Goal: Transaction & Acquisition: Book appointment/travel/reservation

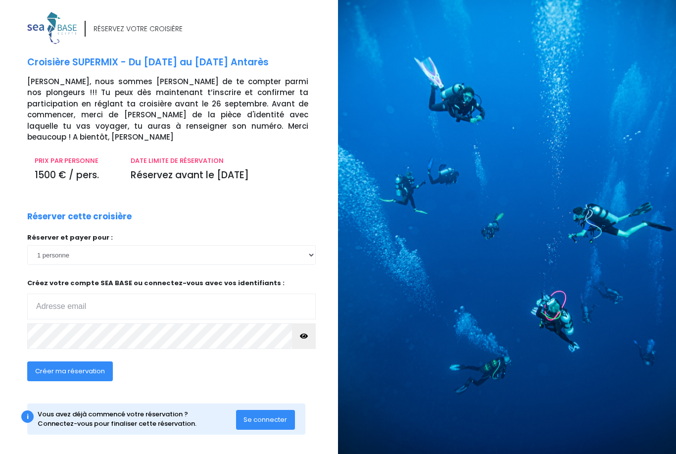
click at [92, 294] on input "email" at bounding box center [171, 307] width 289 height 26
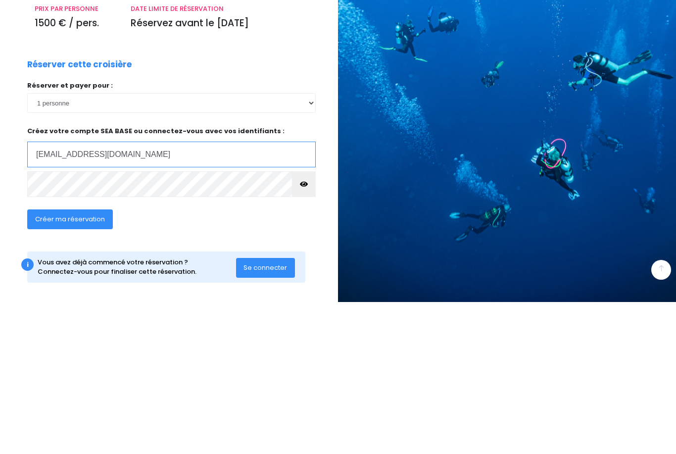
click at [195, 294] on input "michelleguarnaccia@orange.fr" at bounding box center [171, 307] width 289 height 26
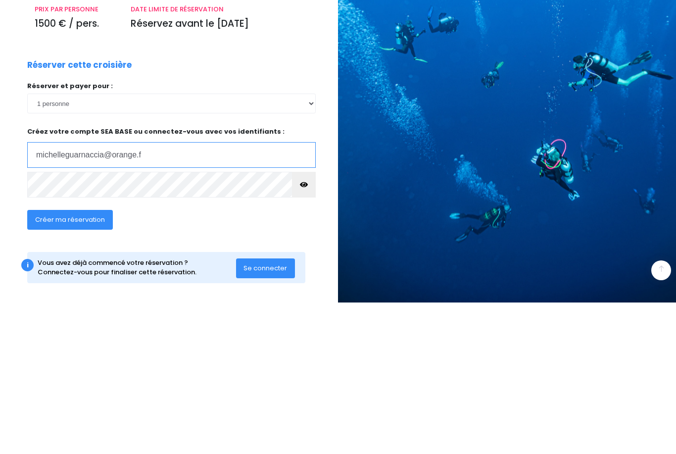
type input "michelleguarnaccia@orange.fr"
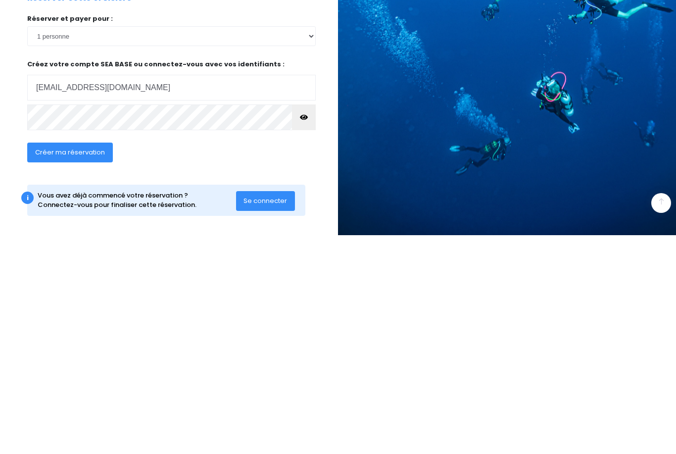
click at [311, 323] on button "button" at bounding box center [304, 336] width 24 height 26
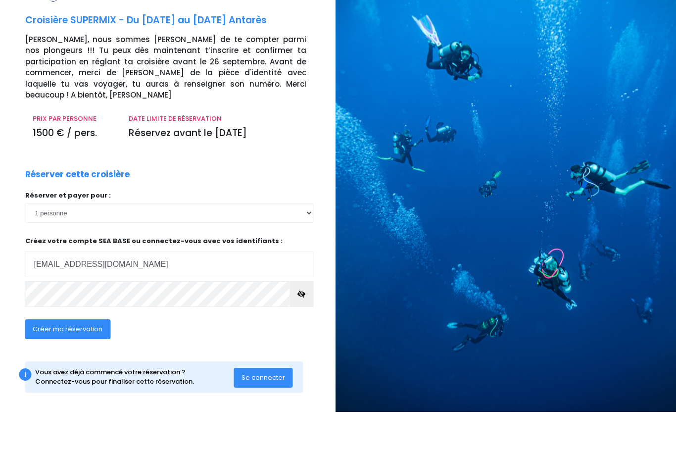
scroll to position [0, 7]
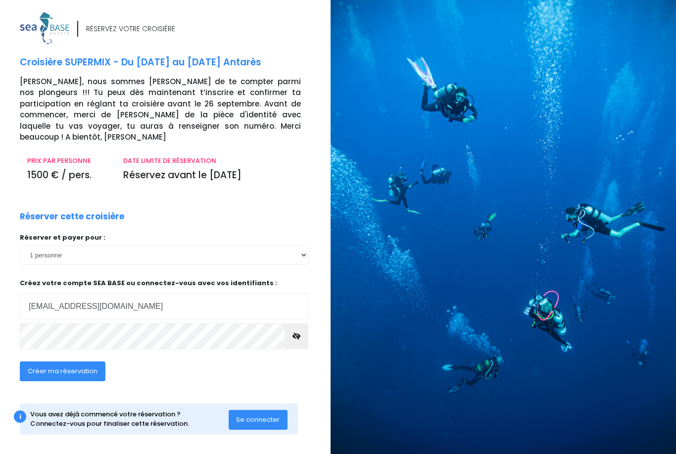
click at [83, 366] on span "Créer ma réservation" at bounding box center [63, 370] width 70 height 9
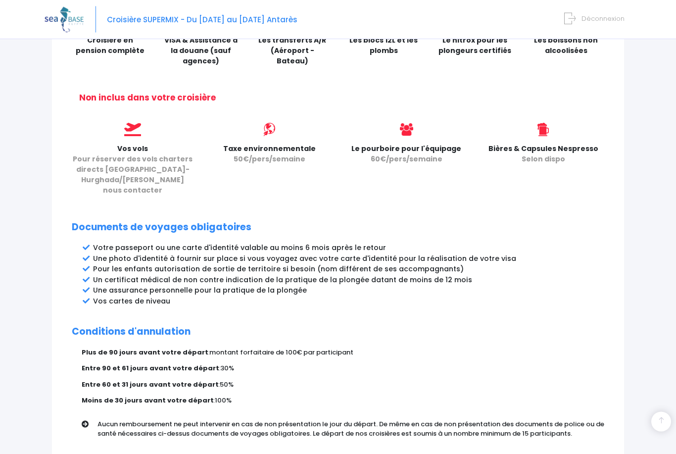
scroll to position [414, 0]
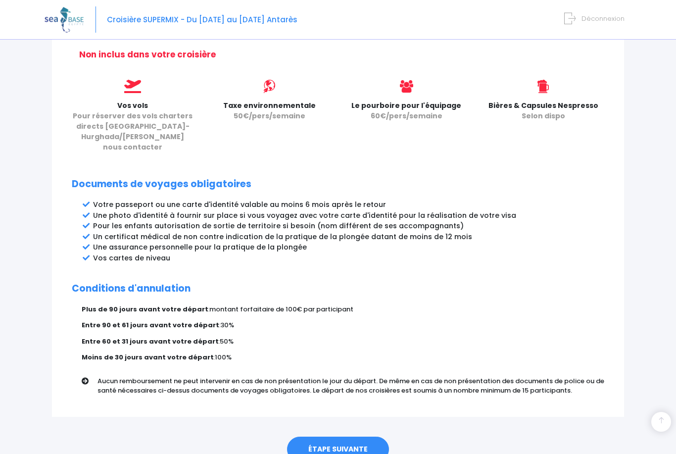
click at [343, 437] on link "ÉTAPE SUIVANTE" at bounding box center [338, 450] width 102 height 26
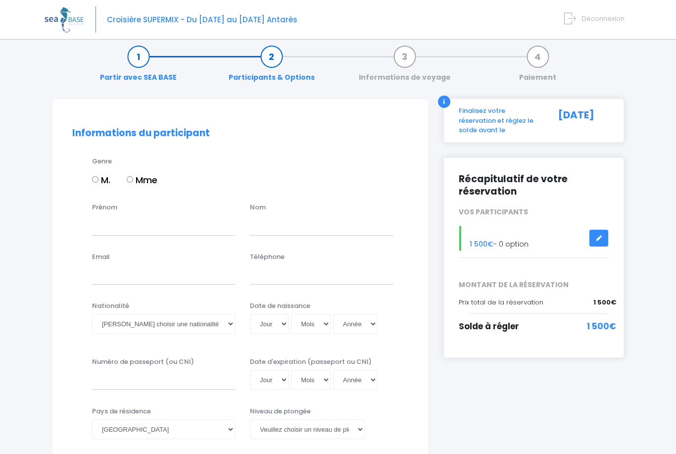
scroll to position [16, 0]
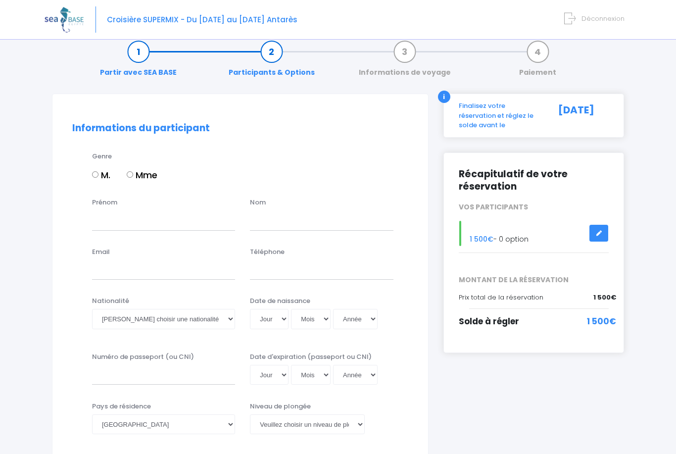
click at [133, 173] on input "Mme" at bounding box center [130, 174] width 6 height 6
radio input "true"
click at [158, 219] on input "Prénom" at bounding box center [163, 220] width 143 height 20
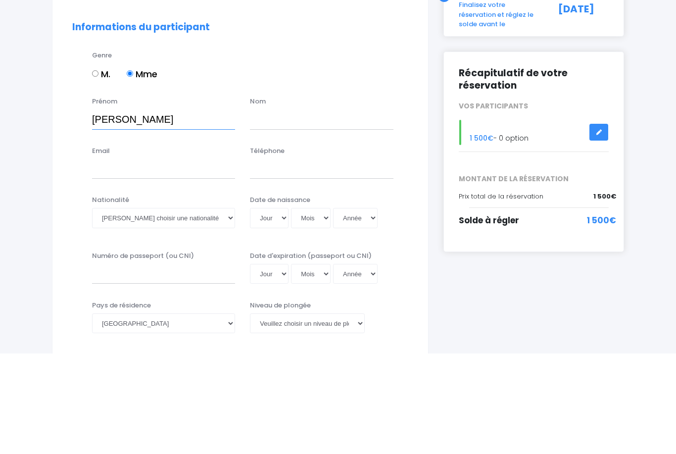
type input "Michelle"
click at [296, 210] on input "text" at bounding box center [321, 220] width 143 height 20
type input "Guarnaccia"
click at [173, 260] on input "Email" at bounding box center [163, 270] width 143 height 20
click at [227, 260] on input "michelleguarnaccia@orange.fr" at bounding box center [163, 270] width 143 height 20
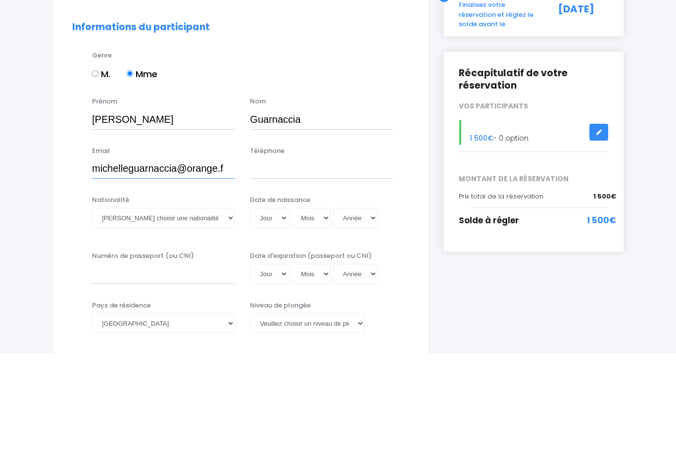
type input "michelleguarnaccia@orange.fr"
click at [352, 260] on input "Téléphone" at bounding box center [321, 270] width 143 height 20
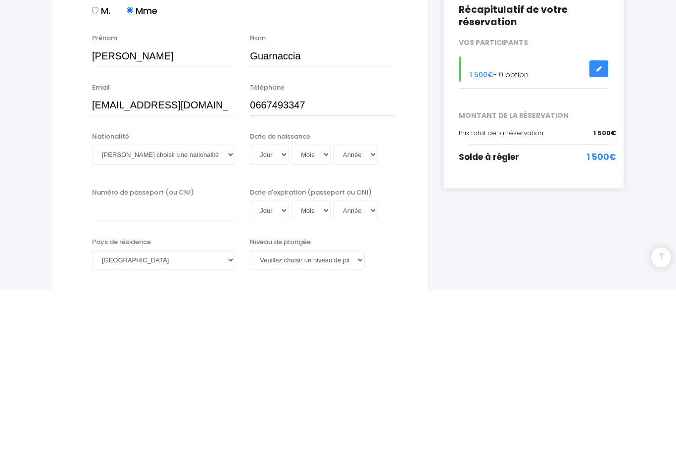
type input "0667493347"
click at [228, 309] on select "Veuillez choisir une nationalité Afghane Albanaise Algerienne Allemande America…" at bounding box center [163, 319] width 143 height 20
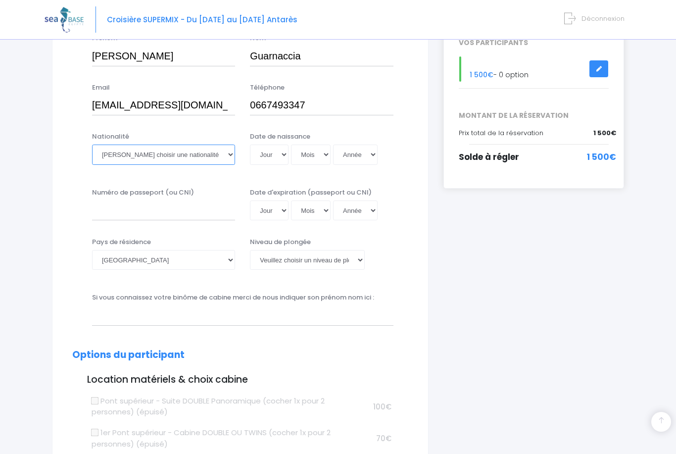
select select "Française"
click at [269, 156] on select "Jour 01 02 03 04 05 06 07 08 09 10 11 12 13 14 15 16 17 18 19 20 21 22 23 24 25…" at bounding box center [269, 155] width 39 height 20
select select "29"
click at [298, 154] on select "Mois 01 02 03 04 05 06 07 08 09 10 11 12" at bounding box center [311, 155] width 40 height 20
select select "11"
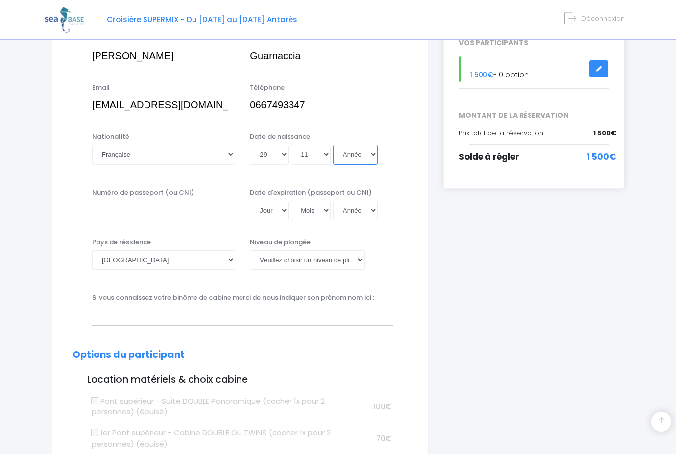
click at [336, 153] on select "Année 2045 2044 2043 2042 2041 2040 2039 2038 2037 2036 2035 2034 2033 2032 203…" at bounding box center [355, 155] width 45 height 20
select select "1968"
type input "1968-11-29"
click at [147, 209] on input "Numéro de passeport (ou CNI)" at bounding box center [163, 211] width 143 height 20
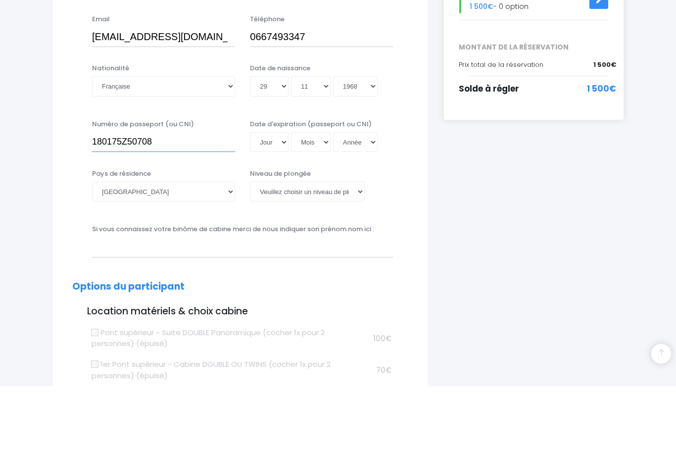
type input "180175Z50708"
click at [296, 145] on select "Mois 01 02 03 04 05 06 07 08 09 10 11 12" at bounding box center [311, 155] width 40 height 20
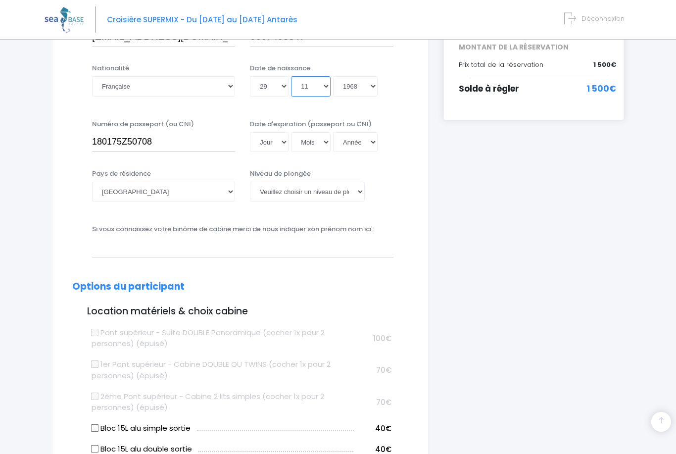
select select "12"
type input "1968-12-29"
click at [263, 139] on select "Jour 01 02 03 04 05 06 07 08 09 10 11 12 13 14 15 16 17 18 19 20 21 22 23 24 25…" at bounding box center [269, 142] width 39 height 20
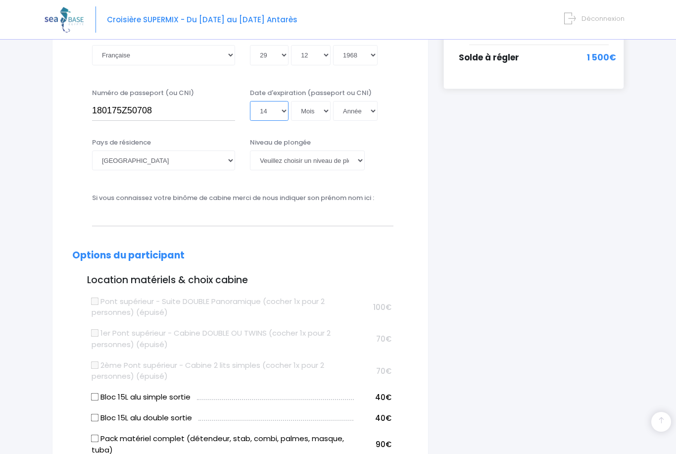
scroll to position [278, 0]
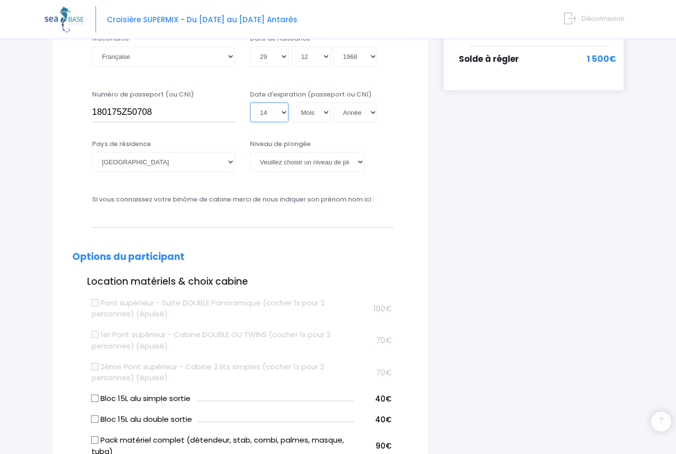
click at [264, 111] on select "Jour 01 02 03 04 05 06 07 08 09 10 11 12 13 14 15 16 17 18 19 20 21 22 23 24 25…" at bounding box center [269, 113] width 39 height 20
select select "21"
click at [294, 112] on select "Mois 01 02 03 04 05 06 07 08 09 10 11 12" at bounding box center [311, 112] width 40 height 20
select select "01"
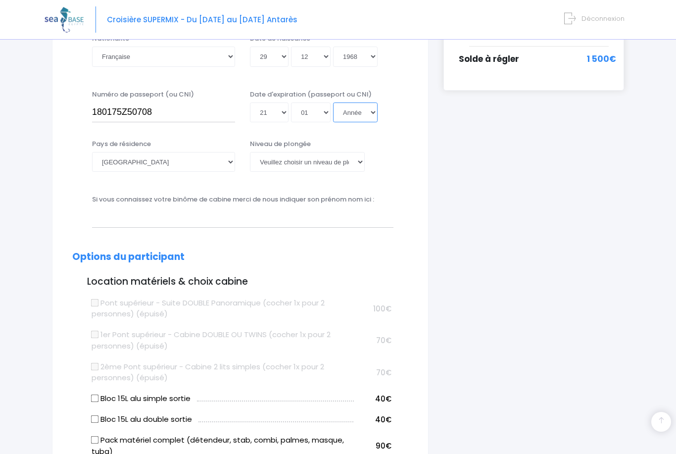
click at [333, 112] on select "Année 2045 2044 2043 2042 2041 2040 2039 2038 2037 2036 2035 2034 2033 2032 203…" at bounding box center [355, 112] width 45 height 20
select select "2033"
type input "2033-01-21"
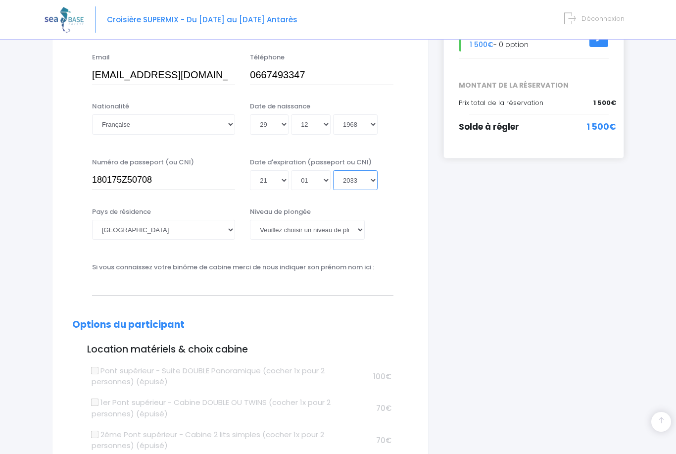
scroll to position [217, 0]
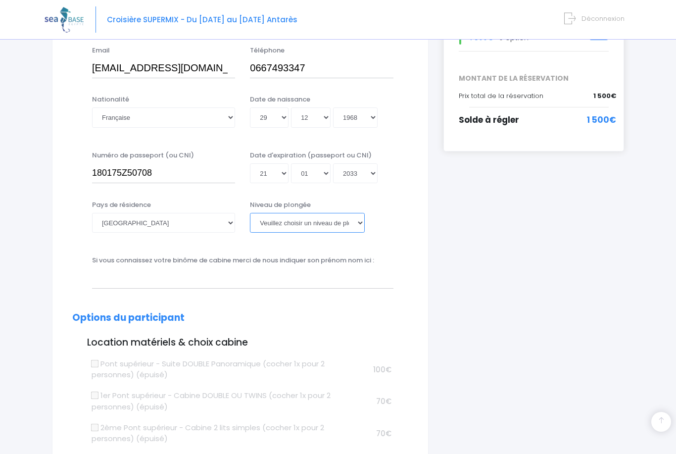
click at [350, 227] on select "Veuillez choisir un niveau de plongée Non plongeur Junior OW diver Adventure OW…" at bounding box center [307, 223] width 114 height 20
select select "N2"
click at [349, 220] on select "Veuillez choisir un niveau de plongée Non plongeur Junior OW diver Adventure OW…" at bounding box center [307, 223] width 114 height 20
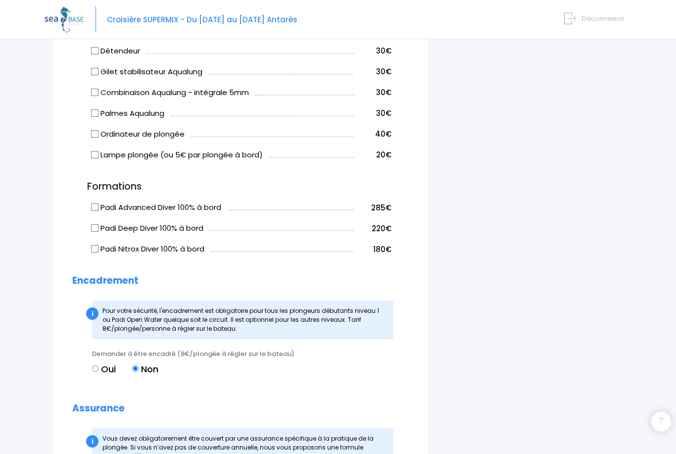
scroll to position [705, 0]
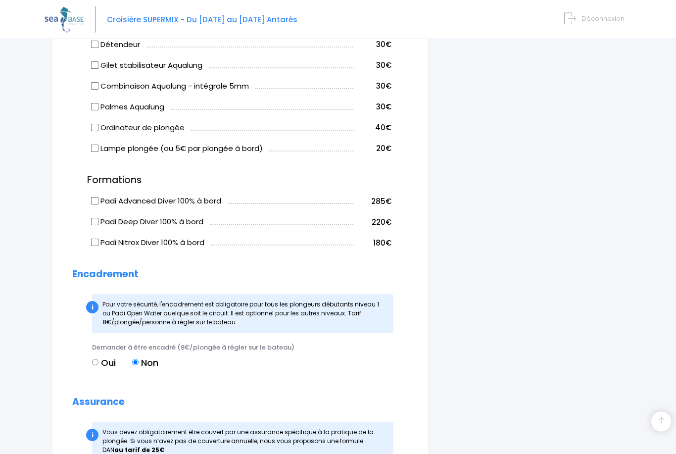
click at [99, 359] on input "Oui" at bounding box center [95, 362] width 6 height 6
radio input "true"
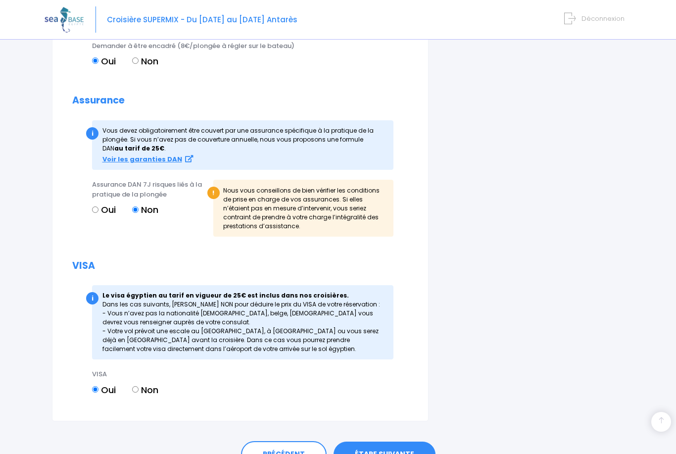
scroll to position [1019, 0]
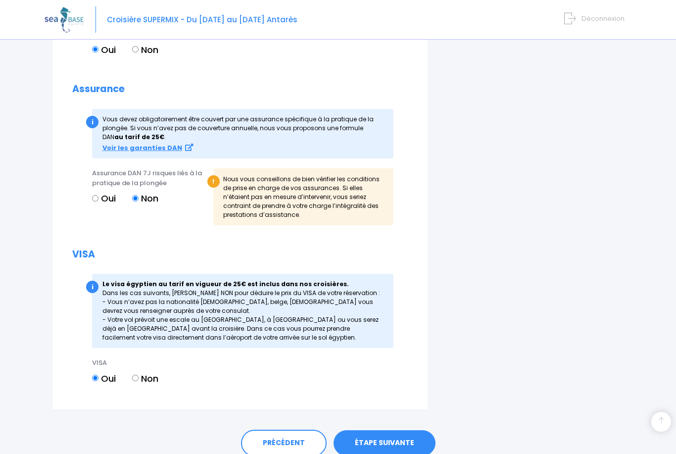
click at [397, 438] on link "ÉTAPE SUIVANTE" at bounding box center [385, 443] width 102 height 26
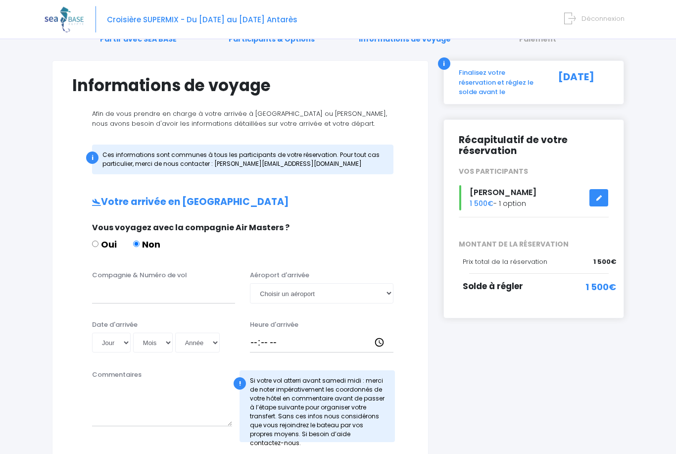
scroll to position [92, 0]
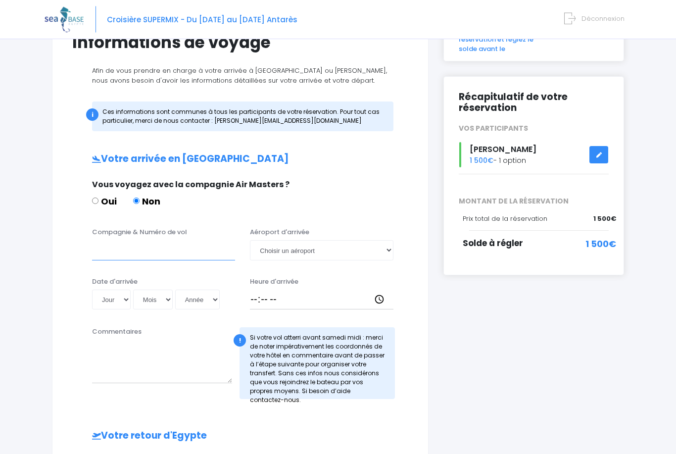
click at [128, 256] on input "Compagnie & Numéro de vol" at bounding box center [163, 251] width 143 height 20
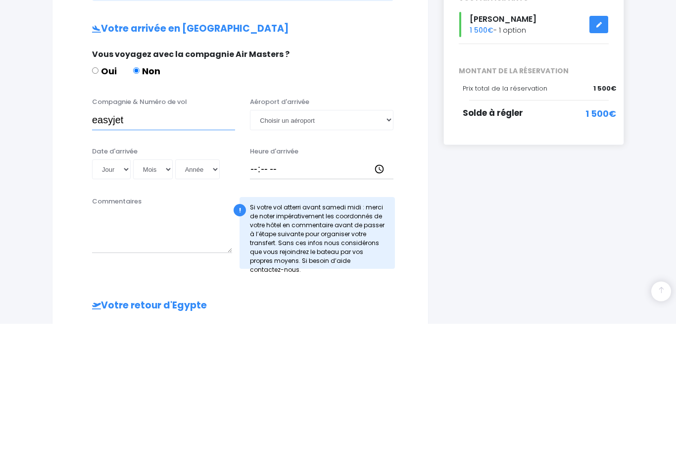
type input "easyjet"
click at [379, 241] on select "Choisir un aéroport [GEOGRAPHIC_DATA][PERSON_NAME]" at bounding box center [321, 251] width 143 height 20
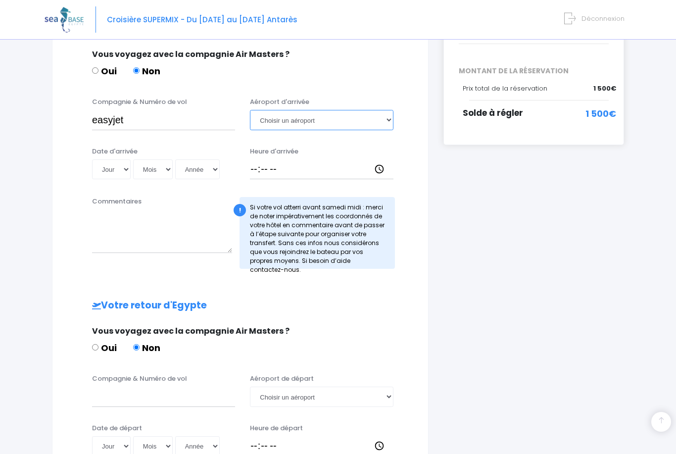
select select "[PERSON_NAME]"
click at [108, 167] on select "Jour 01 02 03 04 05 06 07 08 09 10 11 12 13 14 15 16 17 18 19 20 21 22 23 24 25…" at bounding box center [111, 169] width 39 height 20
select select "11"
click at [133, 169] on select "Mois 01 02 03 04 05 06 07 08 09 10 11 12" at bounding box center [153, 169] width 40 height 20
select select "10"
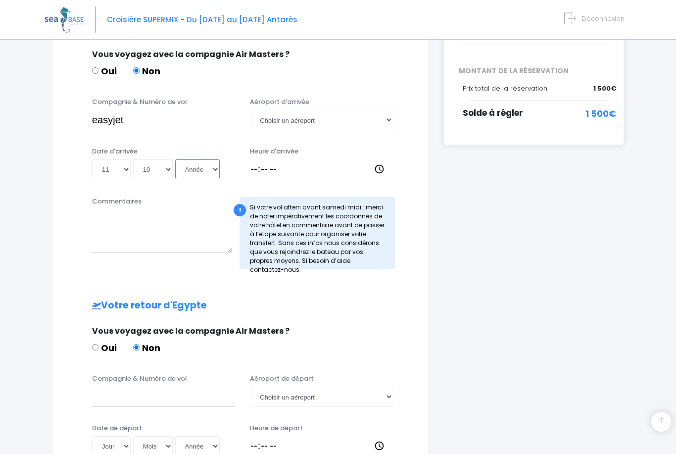
click at [175, 168] on select "Année 2045 2044 2043 2042 2041 2040 2039 2038 2037 2036 2035 2034 2033 2032 203…" at bounding box center [197, 169] width 45 height 20
select select "2025"
type input "2025-10-11"
click at [302, 174] on input "Heure d'arrivée" at bounding box center [321, 169] width 143 height 20
type input "19:05"
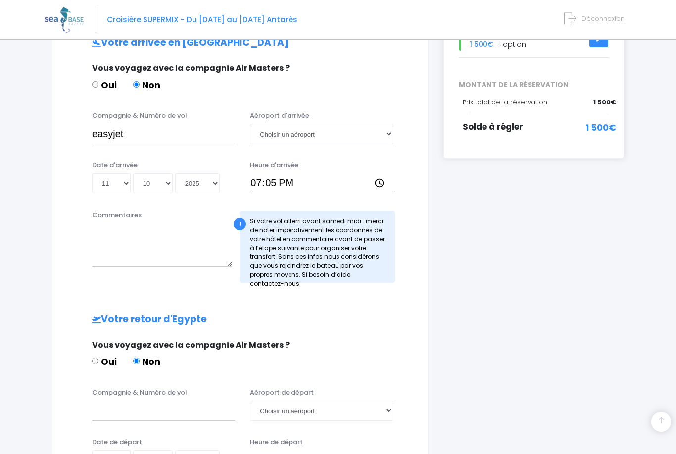
scroll to position [201, 0]
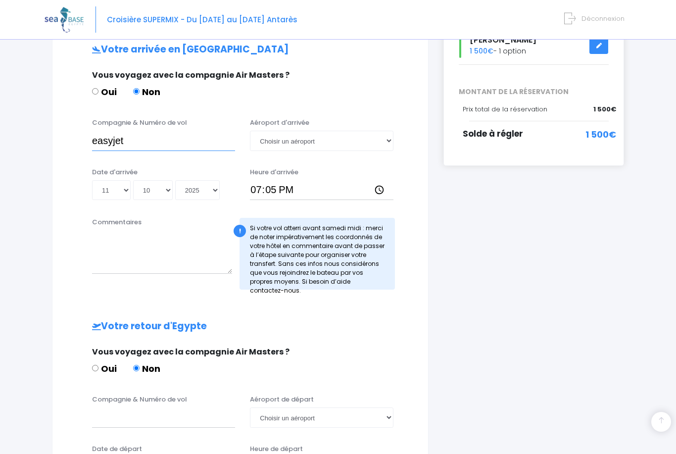
click at [181, 141] on input "easyjet" at bounding box center [163, 141] width 143 height 20
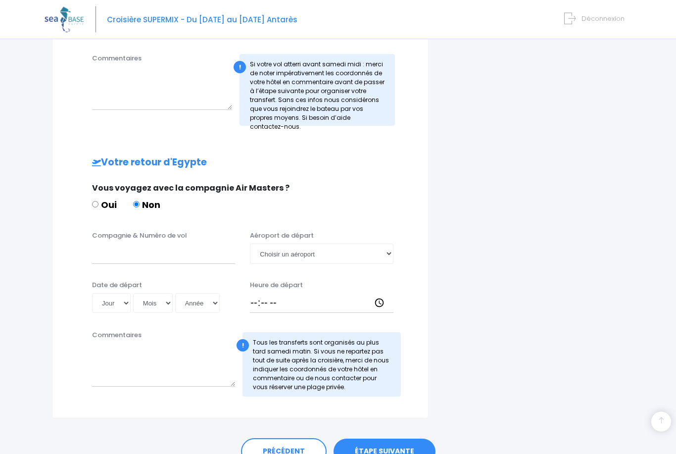
scroll to position [382, 0]
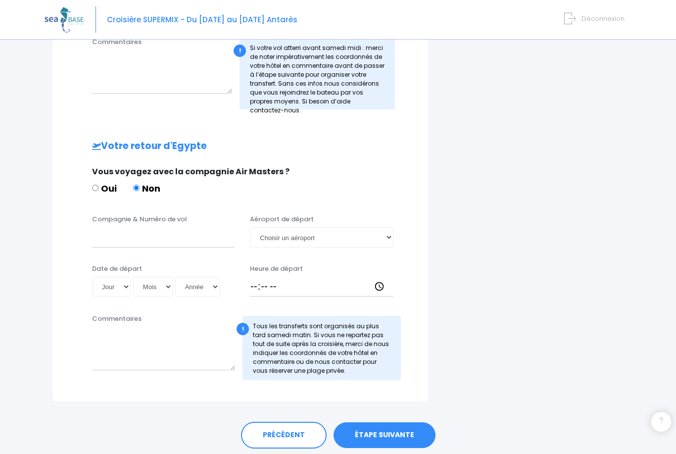
type input "easyjet - EJU3895"
click at [208, 231] on input "Compagnie & Numéro de vol" at bounding box center [163, 237] width 143 height 20
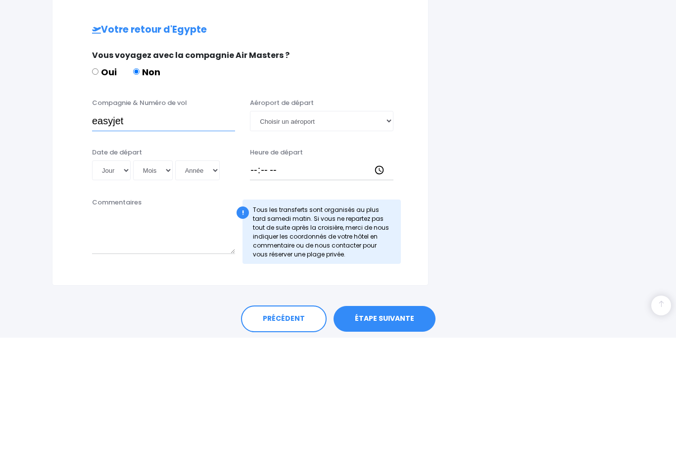
type input "easyjet"
click at [106, 277] on select "Jour 01 02 03 04 05 06 07 08 09 10 11 12 13 14 15 16 17 18 19 20 21 22 23 24 25…" at bounding box center [111, 287] width 39 height 20
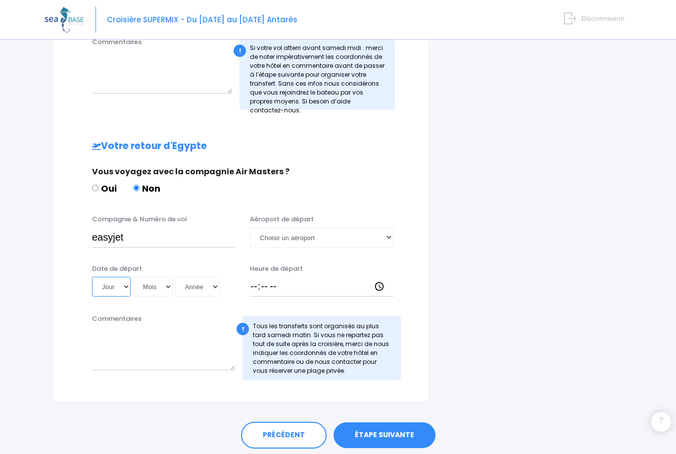
select select "18"
click at [138, 286] on select "Mois 01 02 03 04 05 06 07 08 09 10 11 12" at bounding box center [153, 287] width 40 height 20
select select "10"
click at [175, 288] on select "Année 2045 2044 2043 2042 2041 2040 2039 2038 2037 2036 2035 2034 2033 2032 203…" at bounding box center [197, 287] width 45 height 20
select select "2025"
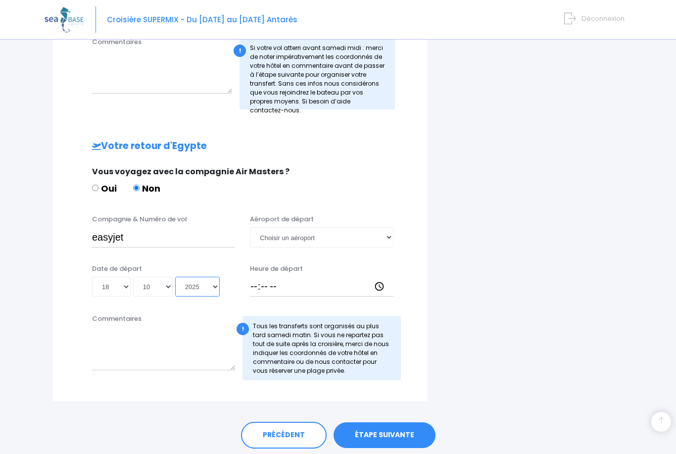
type input "2025-10-18"
click at [389, 234] on select "Choisir un aéroport Hurghada Marsa Alam" at bounding box center [321, 237] width 143 height 20
select select "Marsa Alam"
click at [280, 286] on input "Heure de départ" at bounding box center [321, 287] width 143 height 20
type input "20:05"
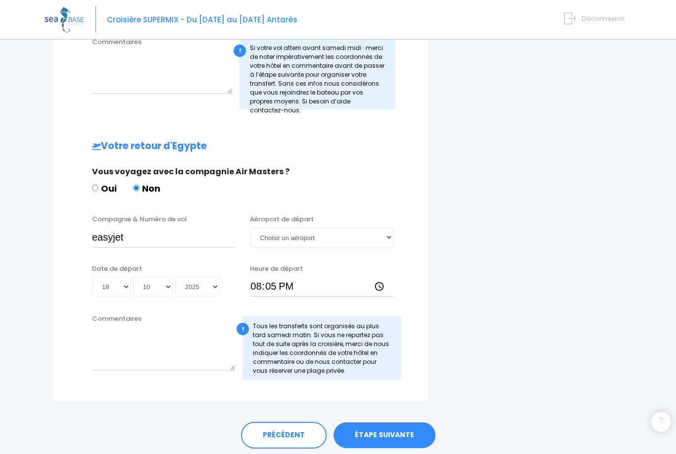
click at [389, 432] on link "ÉTAPE SUIVANTE" at bounding box center [385, 435] width 102 height 26
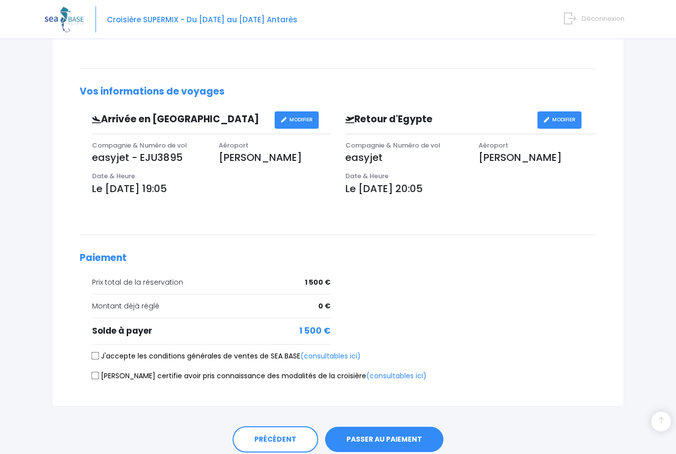
scroll to position [248, 0]
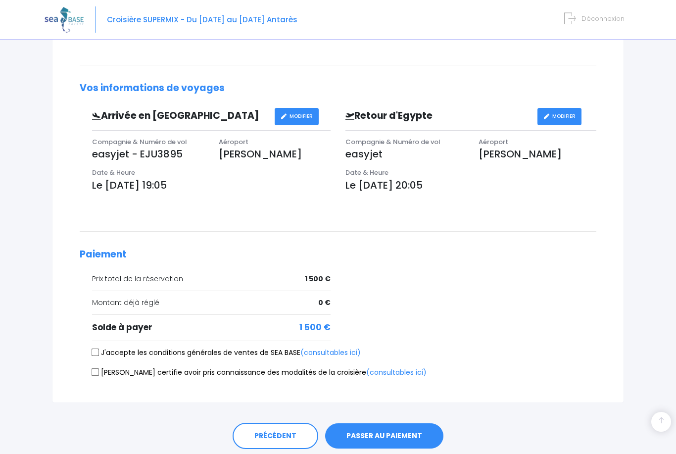
click at [105, 348] on label "J'accepte les conditions générales de ventes de SEA BASE (consultables ici)" at bounding box center [226, 353] width 269 height 10
click at [100, 349] on input "J'accepte les conditions générales de ventes de SEA BASE (consultables ici)" at bounding box center [96, 353] width 8 height 8
checkbox input "true"
click at [108, 367] on label "[PERSON_NAME] certifie avoir pris connaissance des modalités de la croisière (c…" at bounding box center [259, 372] width 335 height 10
click at [100, 368] on input "[PERSON_NAME] certifie avoir pris connaissance des modalités de la croisière (c…" at bounding box center [96, 372] width 8 height 8
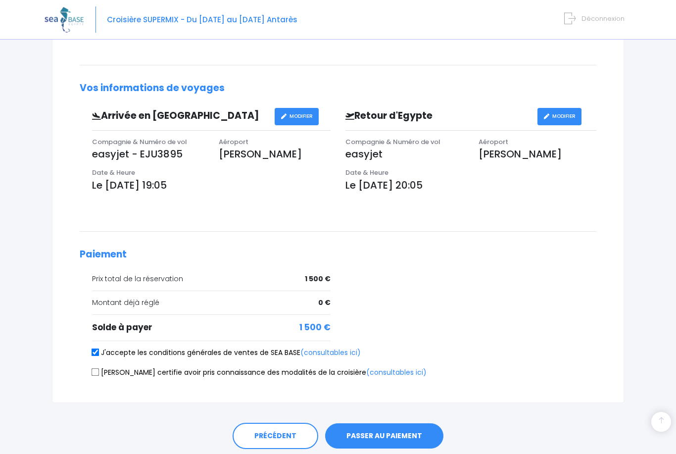
checkbox input "true"
click at [399, 438] on button "PASSER AU PAIEMENT" at bounding box center [384, 436] width 118 height 26
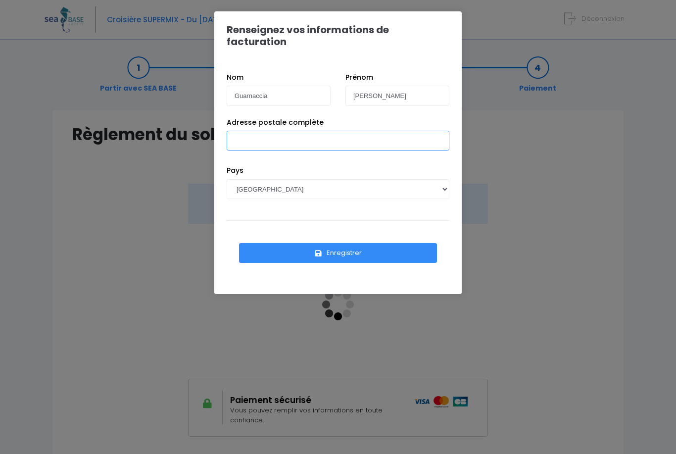
click at [357, 131] on input "Adresse postale complète" at bounding box center [338, 141] width 223 height 20
type input "[STREET_ADDRESS]"
click at [373, 243] on button "Enregistrer" at bounding box center [338, 253] width 198 height 20
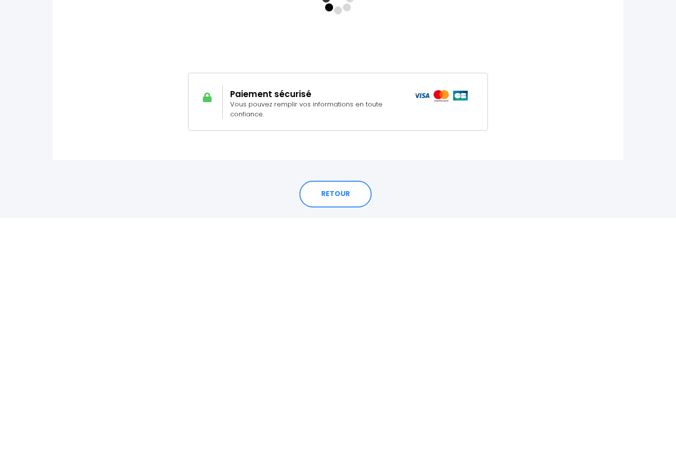
scroll to position [98, 0]
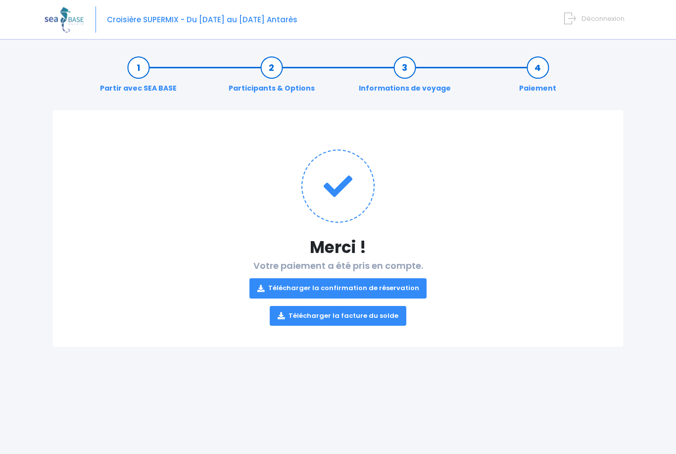
click at [336, 286] on link "Télécharger la confirmation de réservation" at bounding box center [339, 288] width 178 height 20
